Goal: Transaction & Acquisition: Purchase product/service

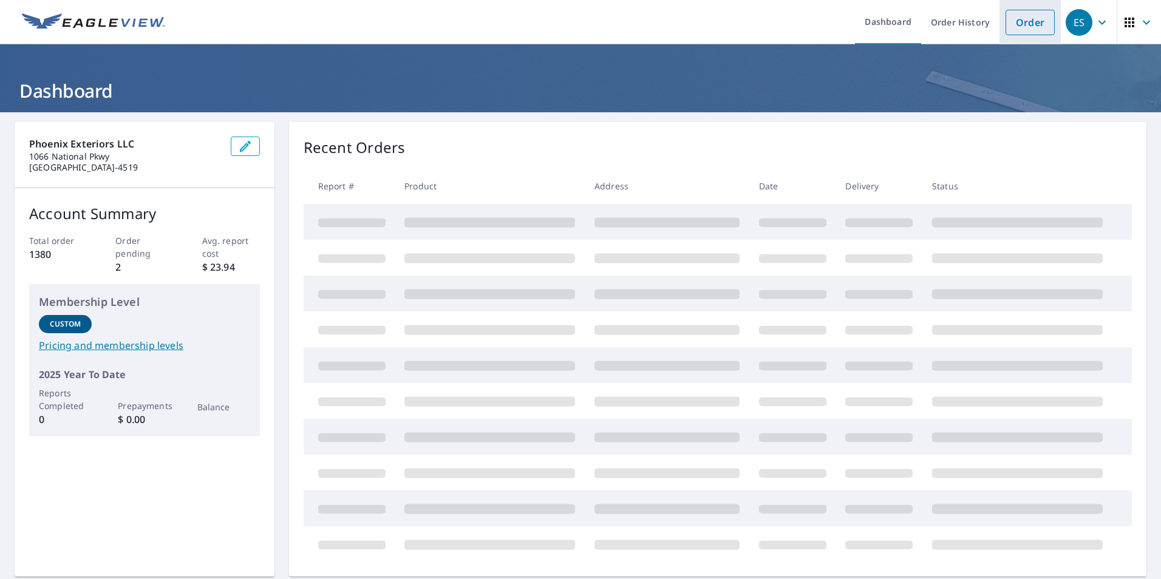
click at [1036, 23] on link "Order" at bounding box center [1029, 22] width 49 height 25
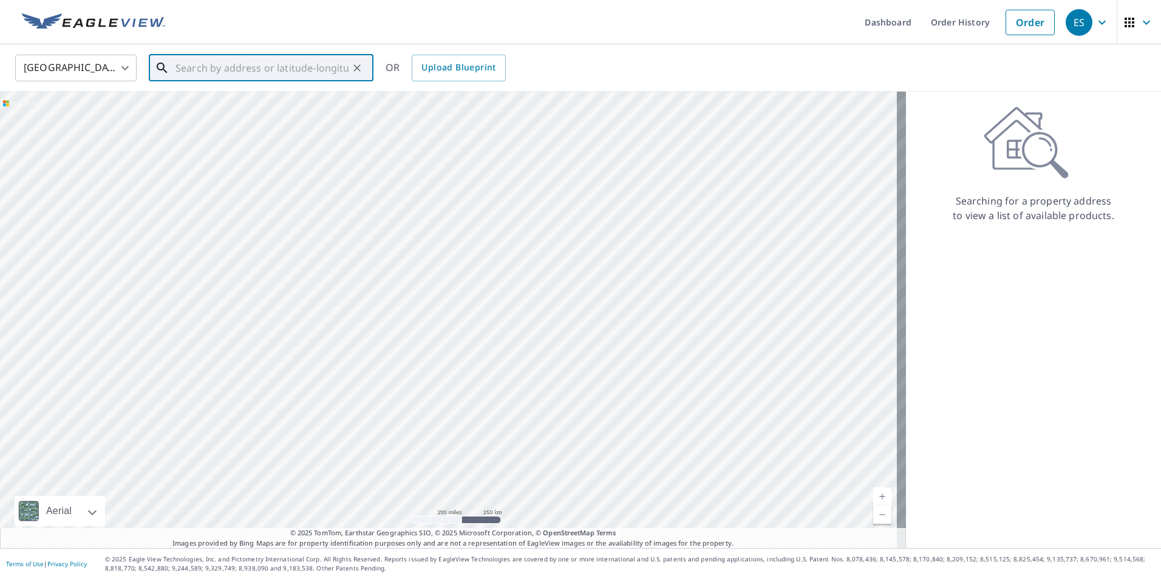
paste input "[STREET_ADDRESS]"
click at [257, 87] on ul "[STREET_ADDRESS]" at bounding box center [261, 115] width 225 height 63
click at [246, 97] on span "[STREET_ADDRESS]" at bounding box center [268, 103] width 191 height 15
type input "[STREET_ADDRESS]"
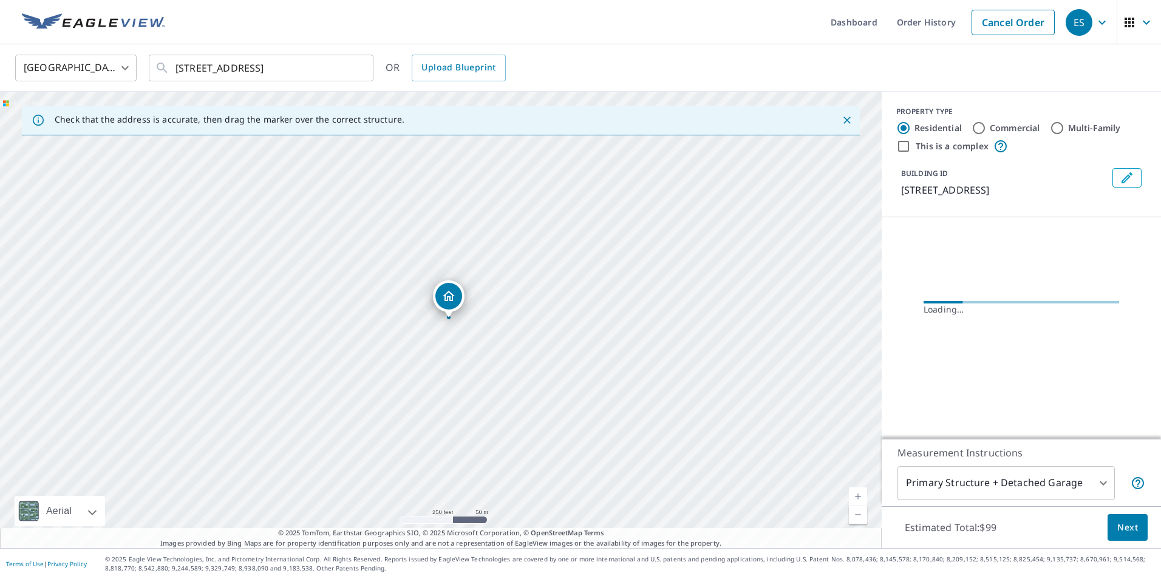
scroll to position [0, 0]
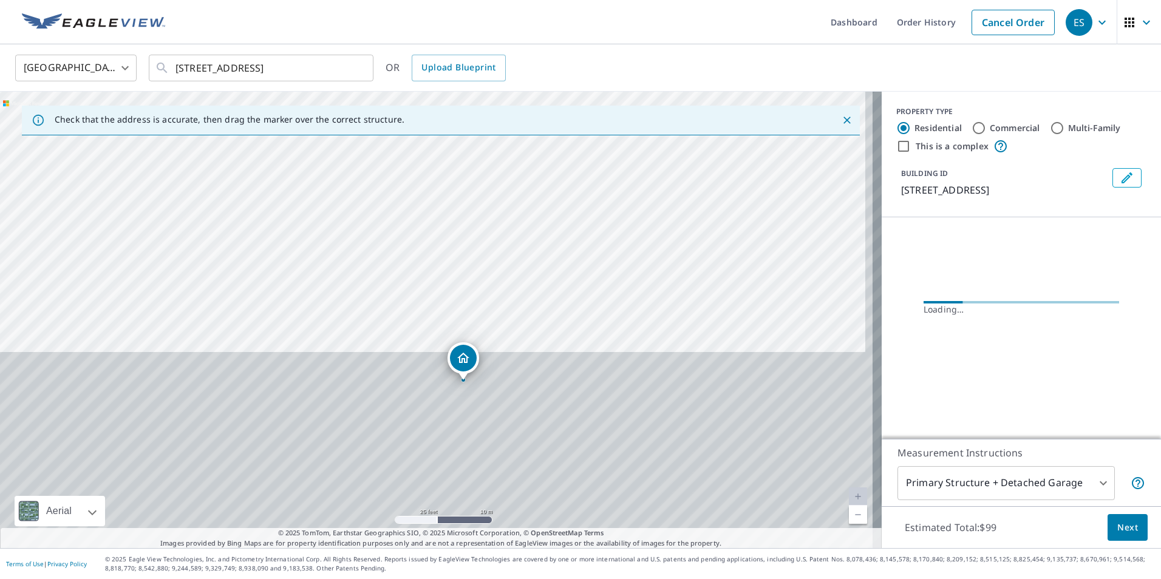
drag, startPoint x: 537, startPoint y: 415, endPoint x: 512, endPoint y: 201, distance: 215.2
click at [512, 201] on div "[STREET_ADDRESS]" at bounding box center [440, 320] width 881 height 456
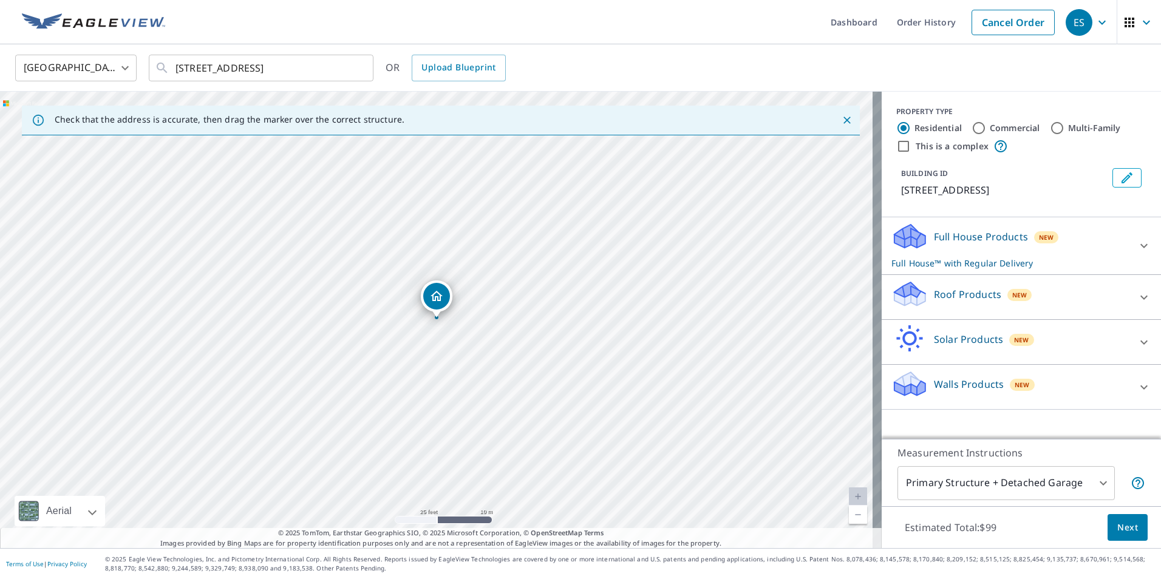
click at [1024, 345] on div "Solar Products New" at bounding box center [1010, 342] width 238 height 35
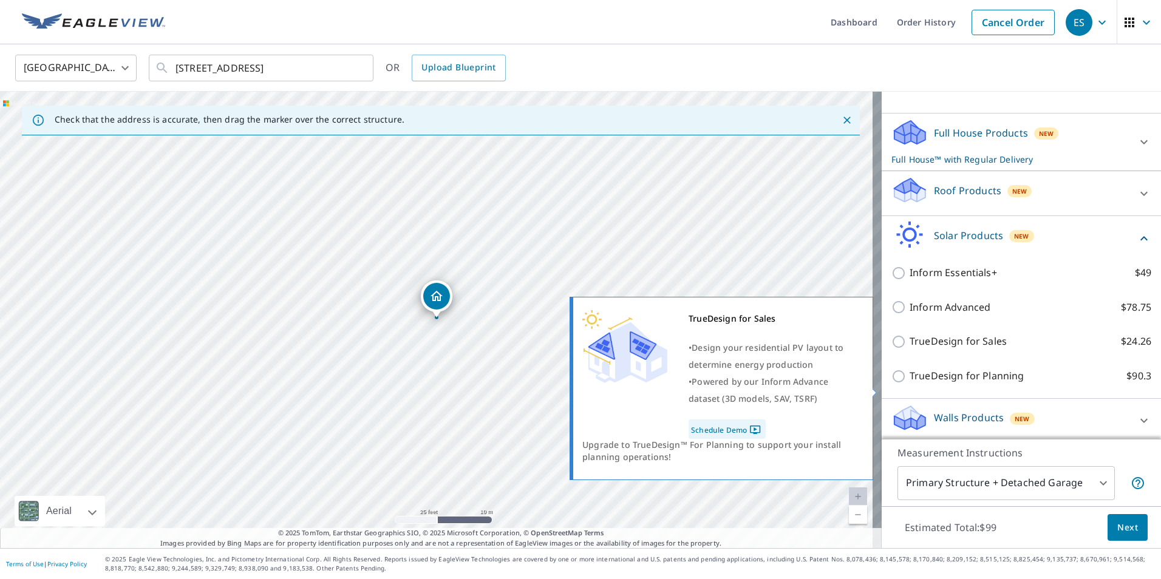
scroll to position [48, 0]
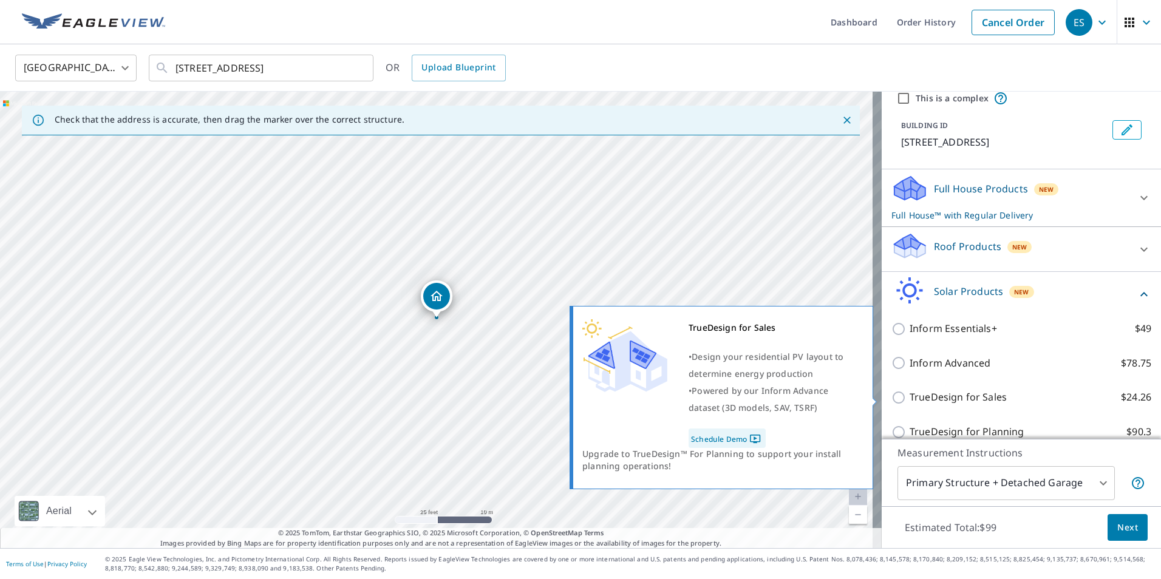
click at [949, 404] on p "TrueDesign for Sales" at bounding box center [957, 397] width 97 height 15
click at [909, 404] on input "TrueDesign for Sales $24.26" at bounding box center [900, 397] width 18 height 15
checkbox input "true"
checkbox input "false"
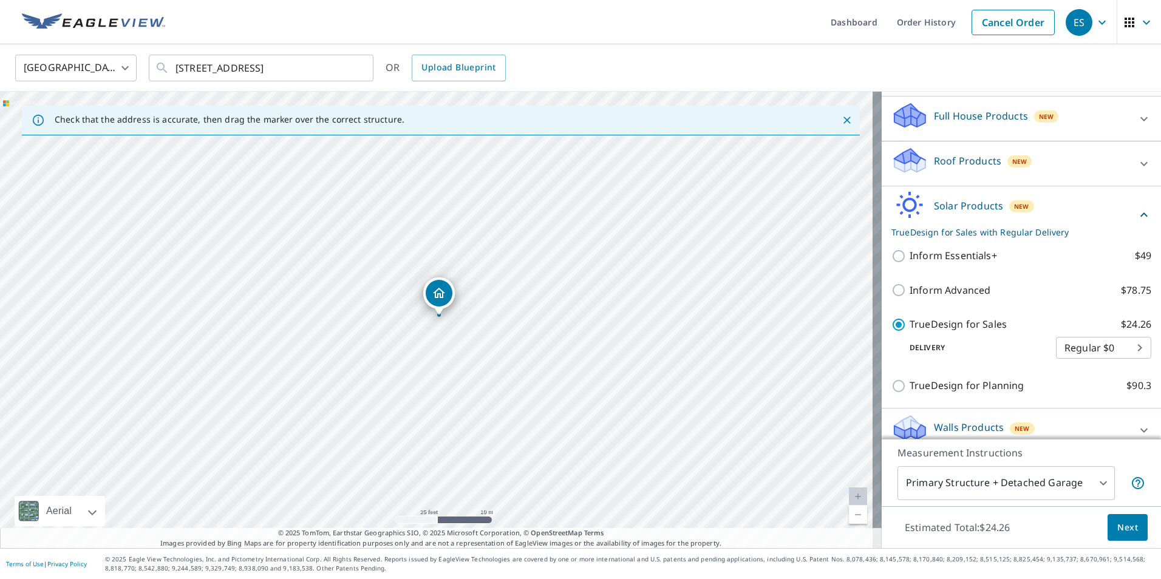
scroll to position [135, 0]
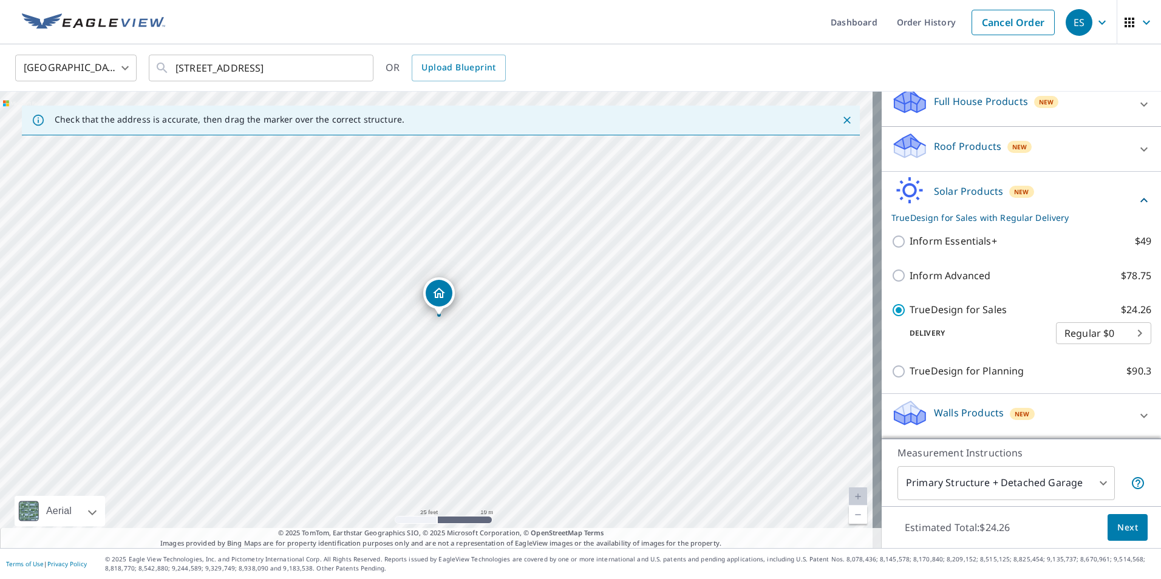
click at [1117, 534] on span "Next" at bounding box center [1127, 527] width 21 height 15
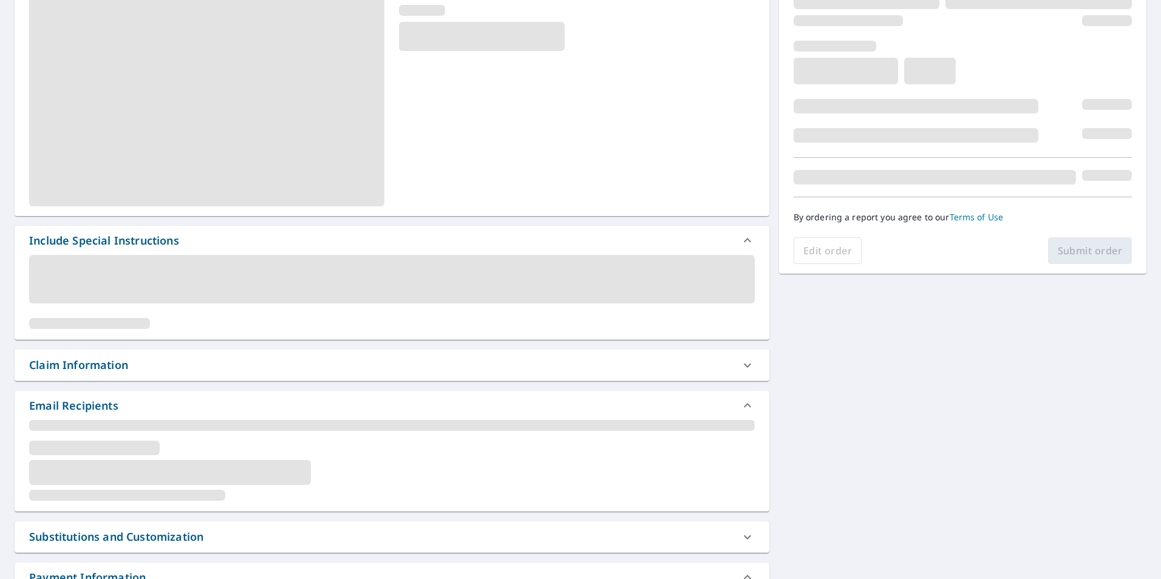
scroll to position [182, 0]
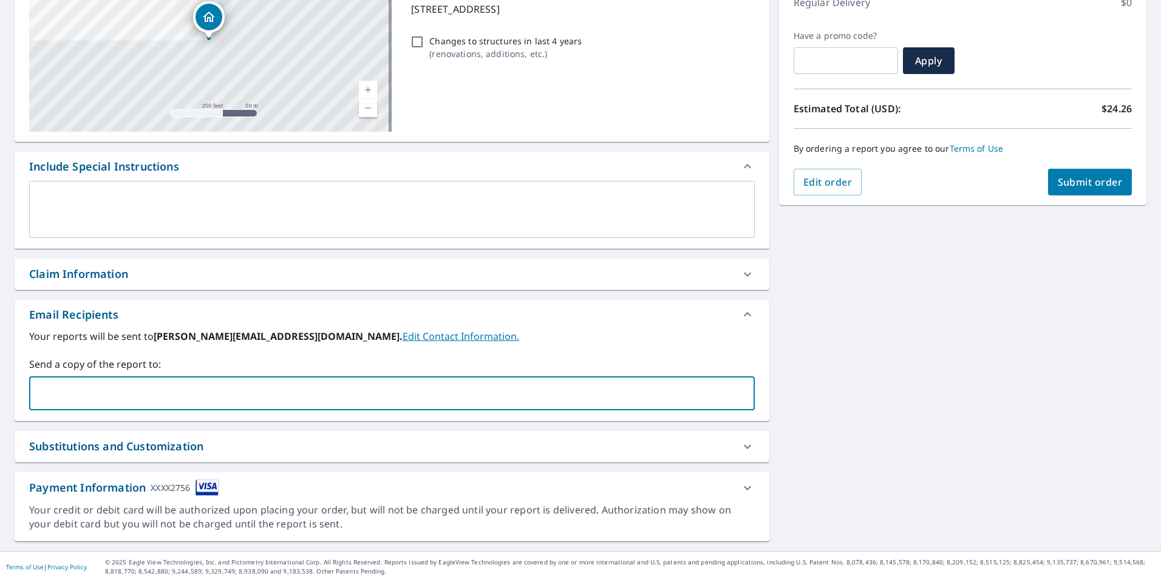
click at [109, 383] on input "text" at bounding box center [383, 393] width 696 height 23
click at [157, 393] on input "text" at bounding box center [383, 393] width 696 height 23
click at [112, 386] on input "text" at bounding box center [383, 393] width 696 height 23
type input "[PERSON_NAME][EMAIL_ADDRESS][DOMAIN_NAME]"
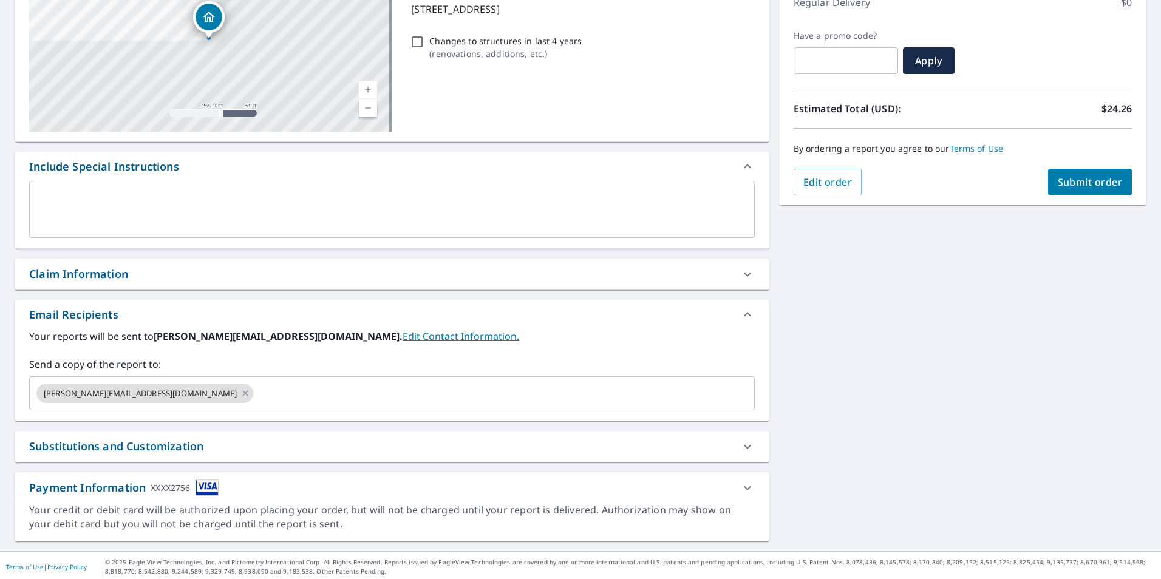
click at [68, 365] on label "Send a copy of the report to:" at bounding box center [391, 364] width 725 height 15
click at [1088, 189] on button "Submit order" at bounding box center [1090, 182] width 84 height 27
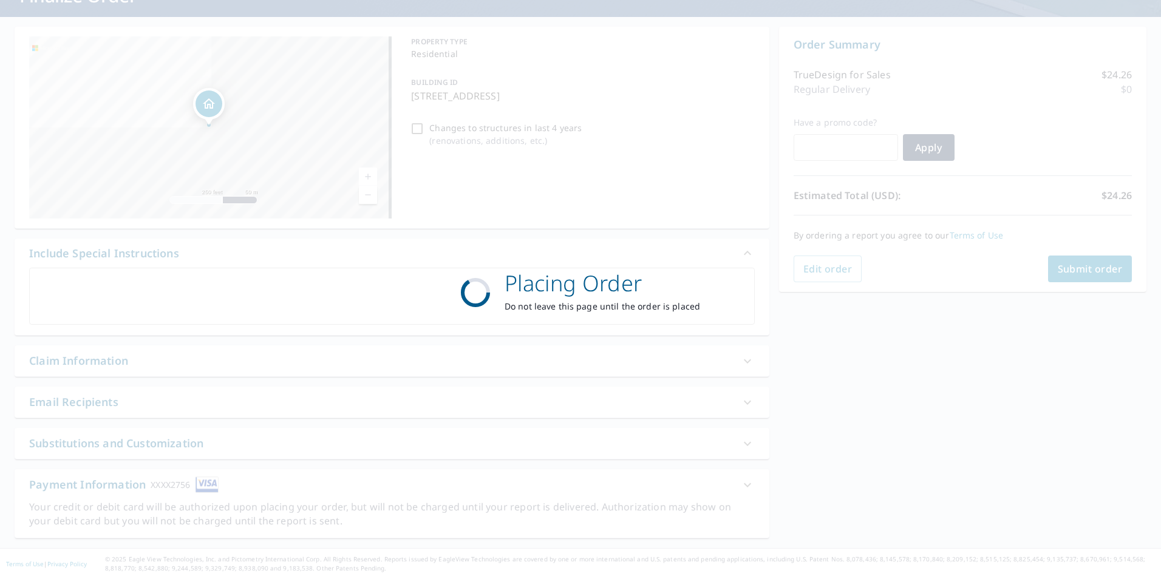
scroll to position [95, 0]
